Goal: Transaction & Acquisition: Purchase product/service

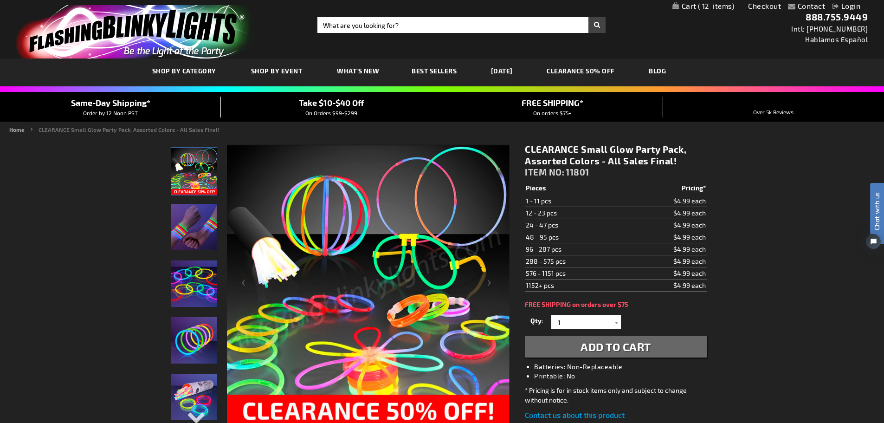
click at [813, 6] on link "Contact" at bounding box center [811, 5] width 28 height 9
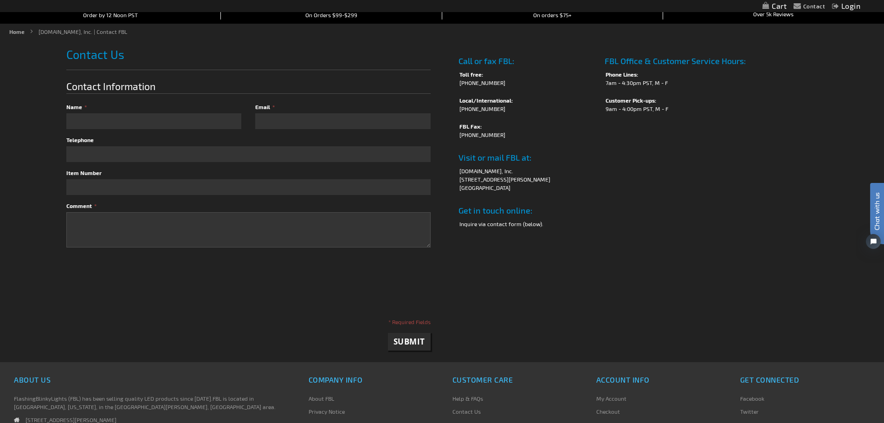
scroll to position [68, 0]
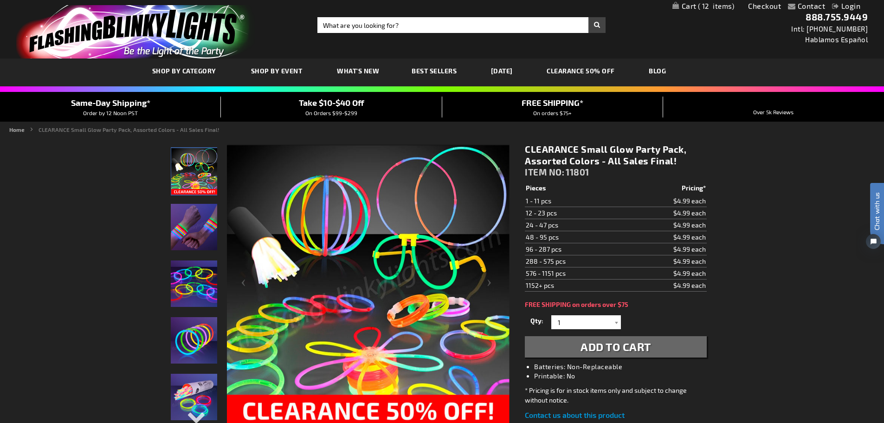
click at [764, 8] on link "Checkout" at bounding box center [764, 5] width 33 height 9
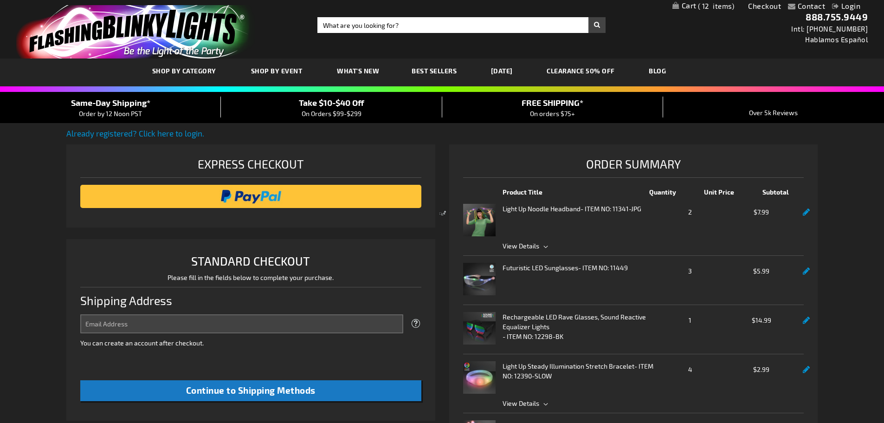
select select "US"
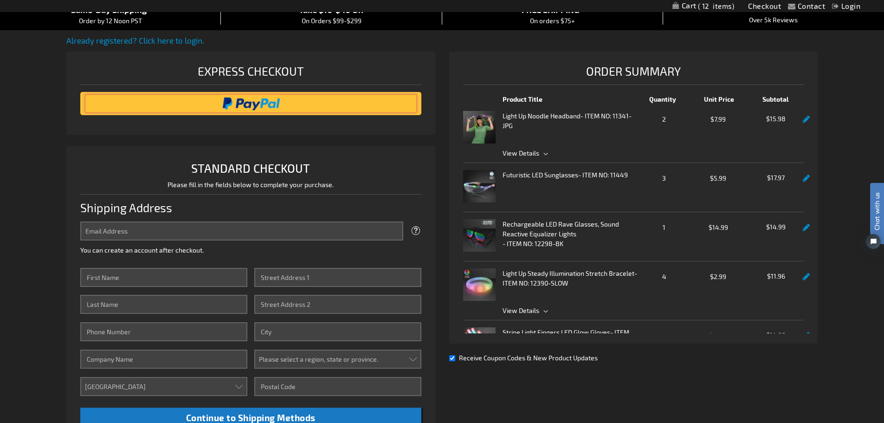
click at [242, 103] on input "image" at bounding box center [251, 103] width 332 height 19
